Goal: Task Accomplishment & Management: Use online tool/utility

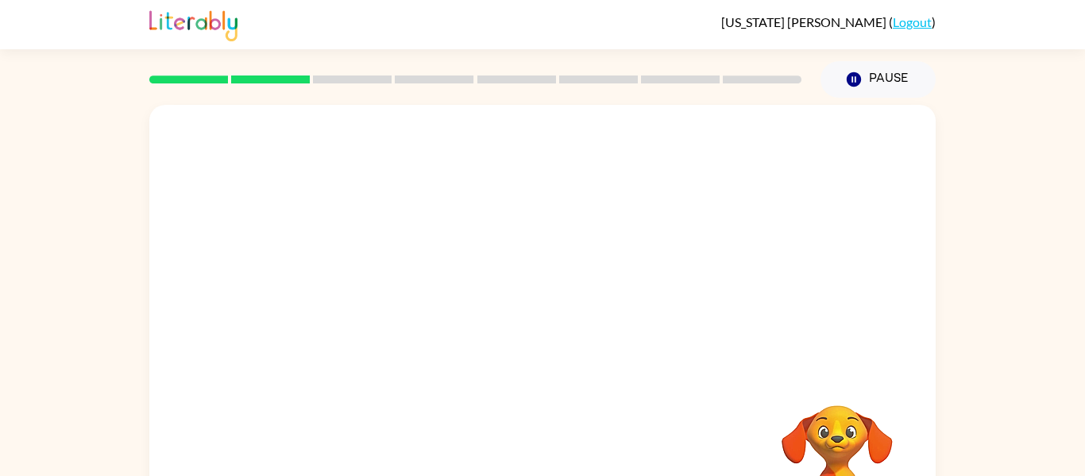
click at [761, 333] on div at bounding box center [542, 238] width 786 height 267
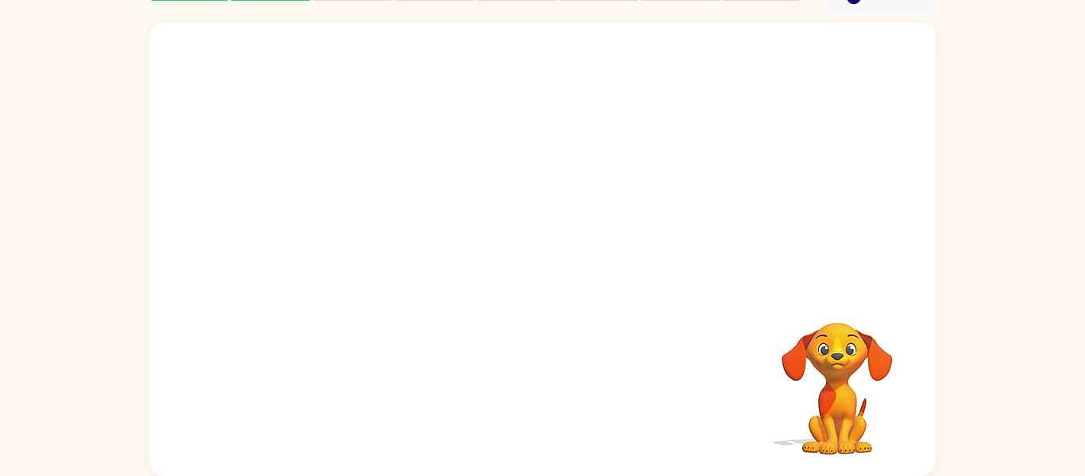
scroll to position [79, 0]
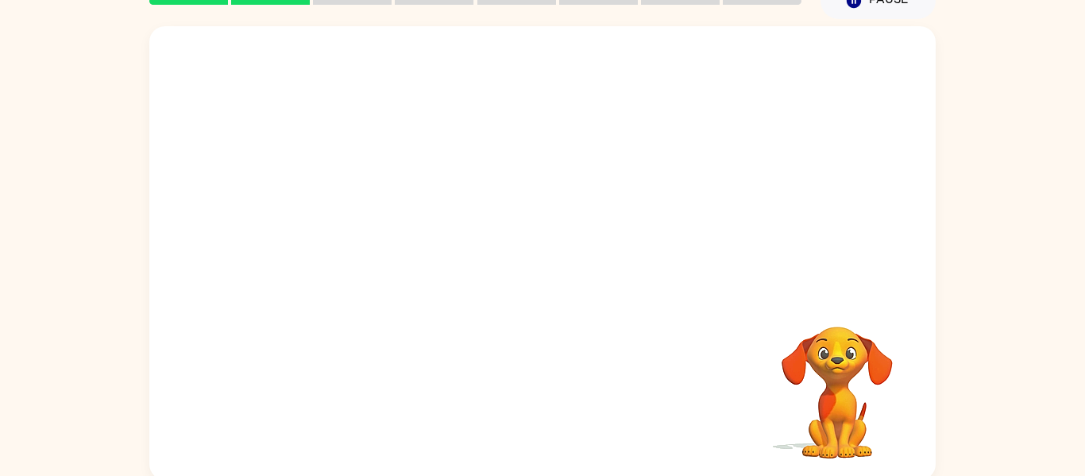
click at [848, 360] on video "Your browser must support playing .mp4 files to use Literably. Please try using…" at bounding box center [837, 381] width 159 height 159
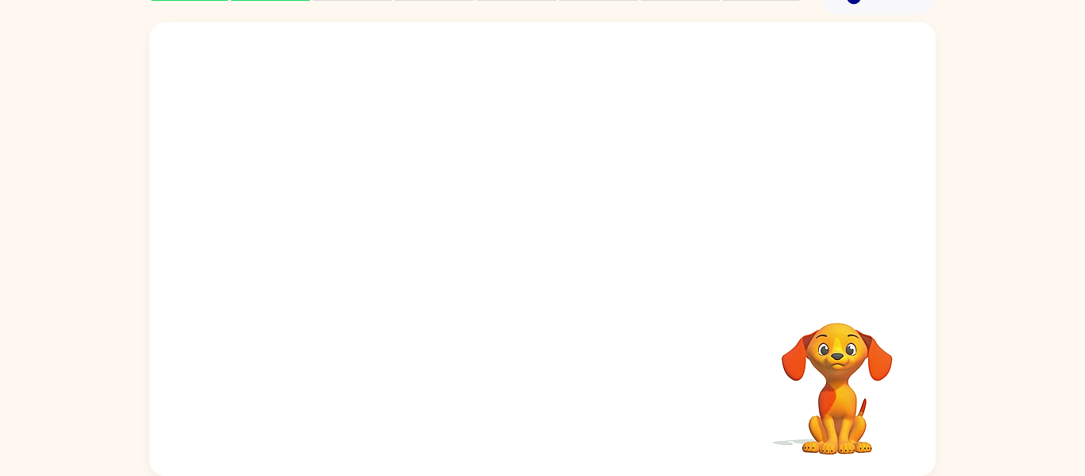
scroll to position [0, 0]
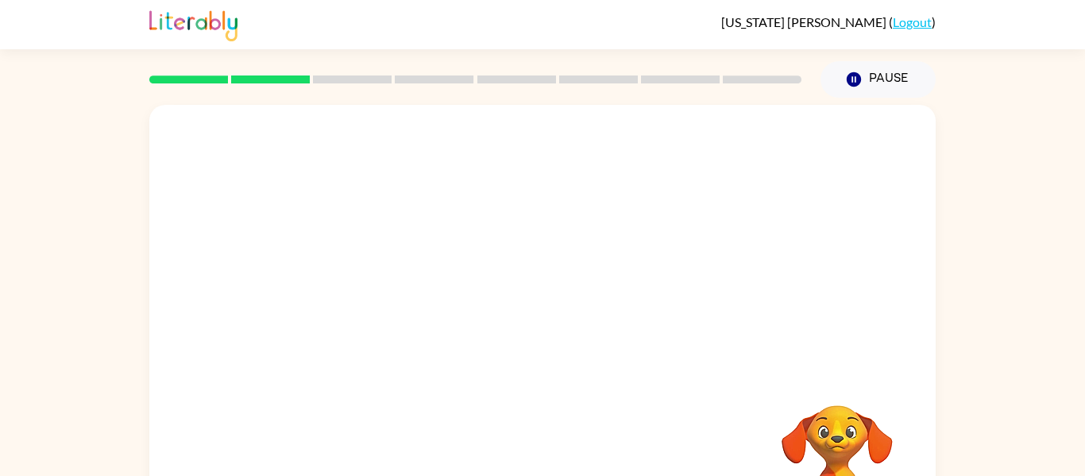
click at [200, 163] on div at bounding box center [542, 238] width 786 height 267
click at [837, 462] on video "Your browser must support playing .mp4 files to use Literably. Please try using…" at bounding box center [837, 459] width 159 height 159
click at [838, 427] on video "Your browser must support playing .mp4 files to use Literably. Please try using…" at bounding box center [837, 459] width 159 height 159
click at [789, 376] on div "Your browser must support playing .mp4 files to use Literably. Please try using…" at bounding box center [542, 331] width 786 height 453
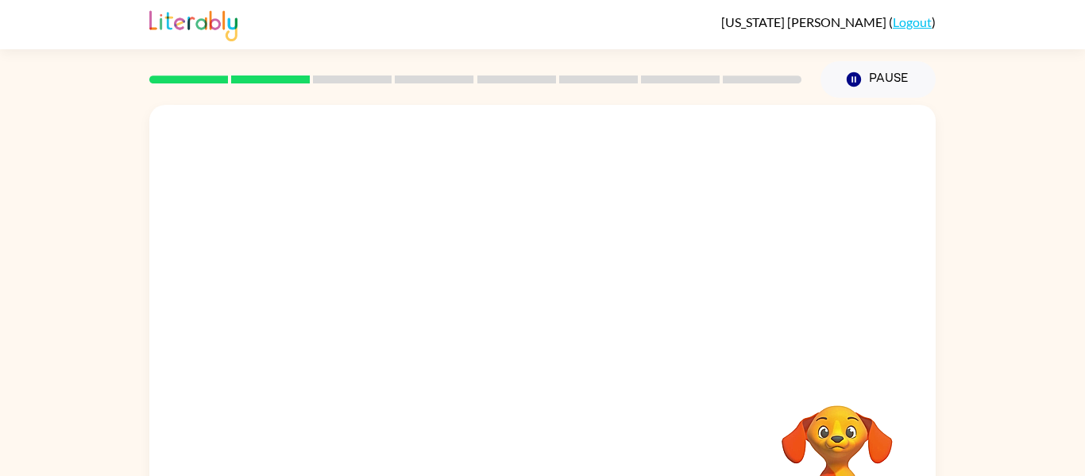
click at [789, 376] on div "Your browser must support playing .mp4 files to use Literably. Please try using…" at bounding box center [542, 331] width 786 height 453
click at [870, 86] on button "Pause Pause" at bounding box center [877, 79] width 115 height 37
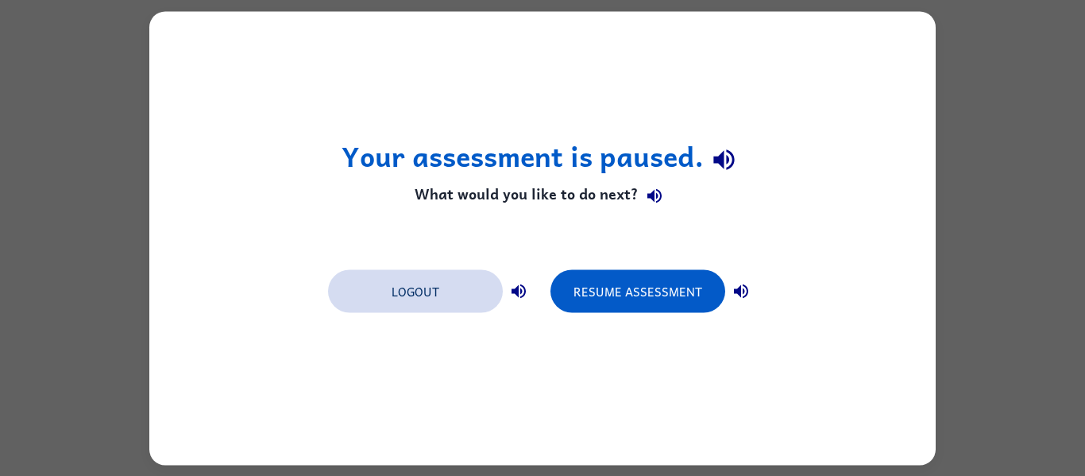
click at [467, 291] on button "Logout" at bounding box center [415, 290] width 175 height 43
